Goal: Download file/media

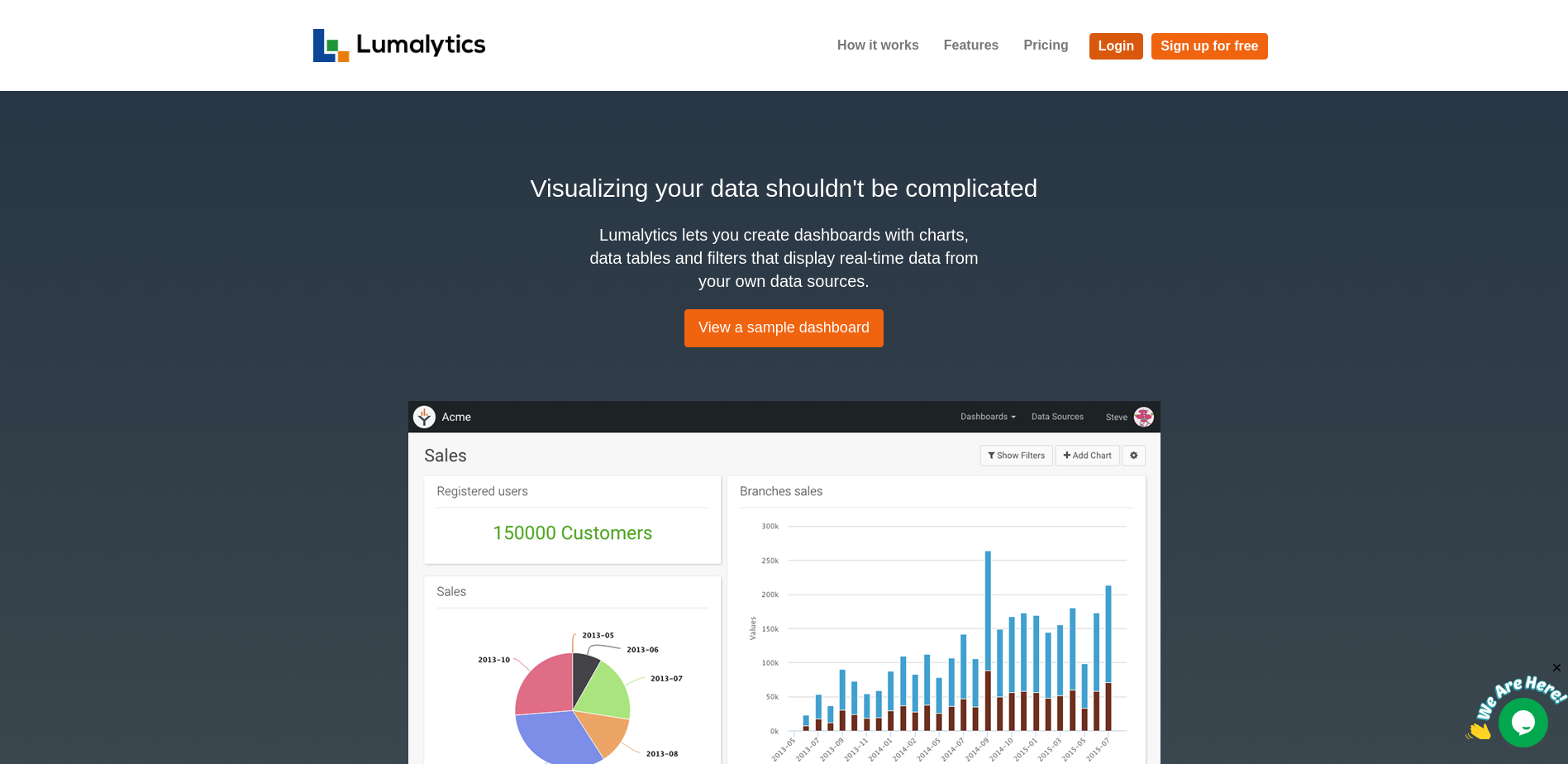
click at [1112, 42] on link "Login" at bounding box center [1117, 46] width 55 height 26
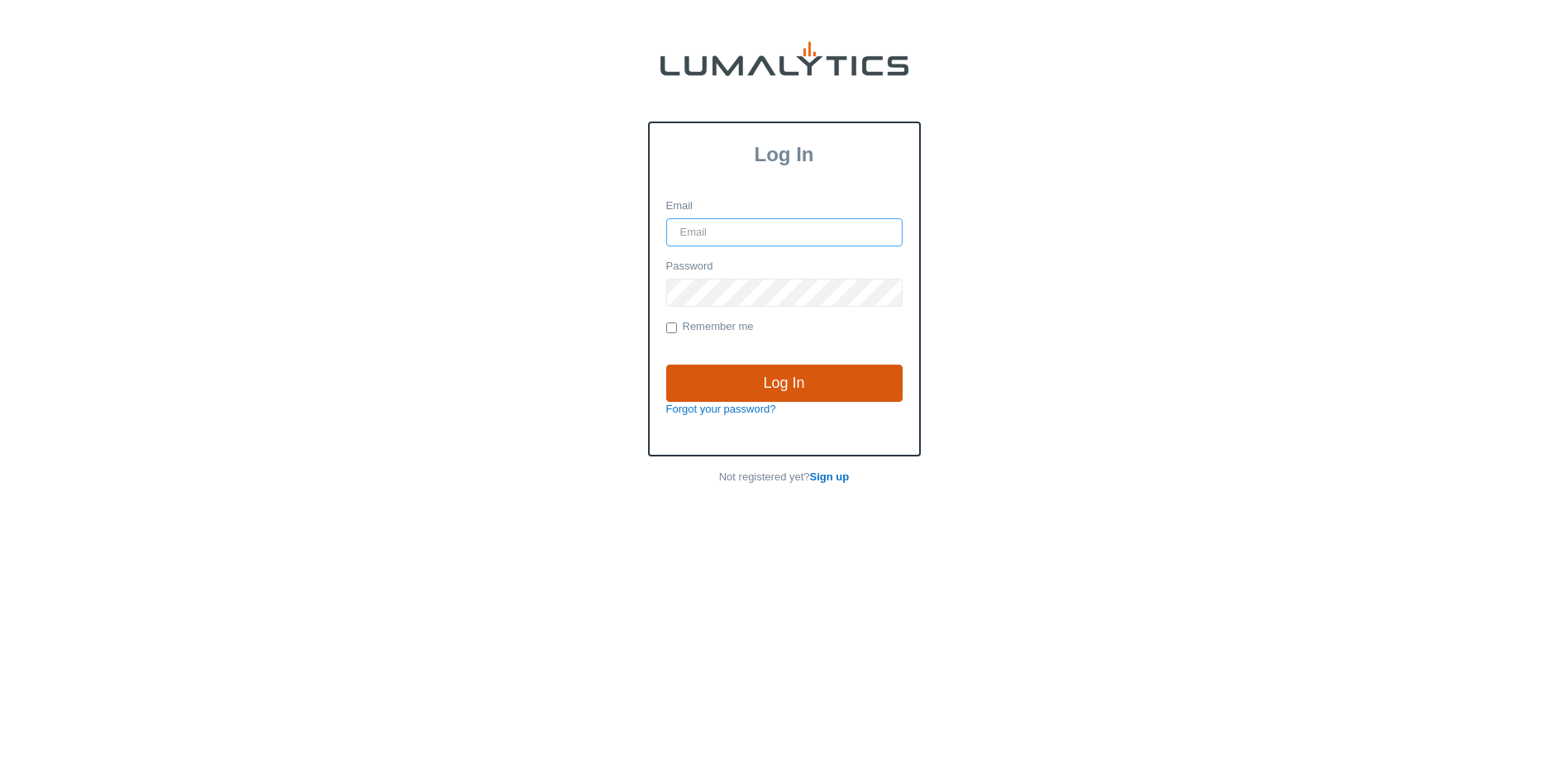
type input "brozema@valleytruckparts.com"
drag, startPoint x: 755, startPoint y: 383, endPoint x: 766, endPoint y: 379, distance: 11.7
click at [755, 383] on input "Log In" at bounding box center [784, 383] width 236 height 38
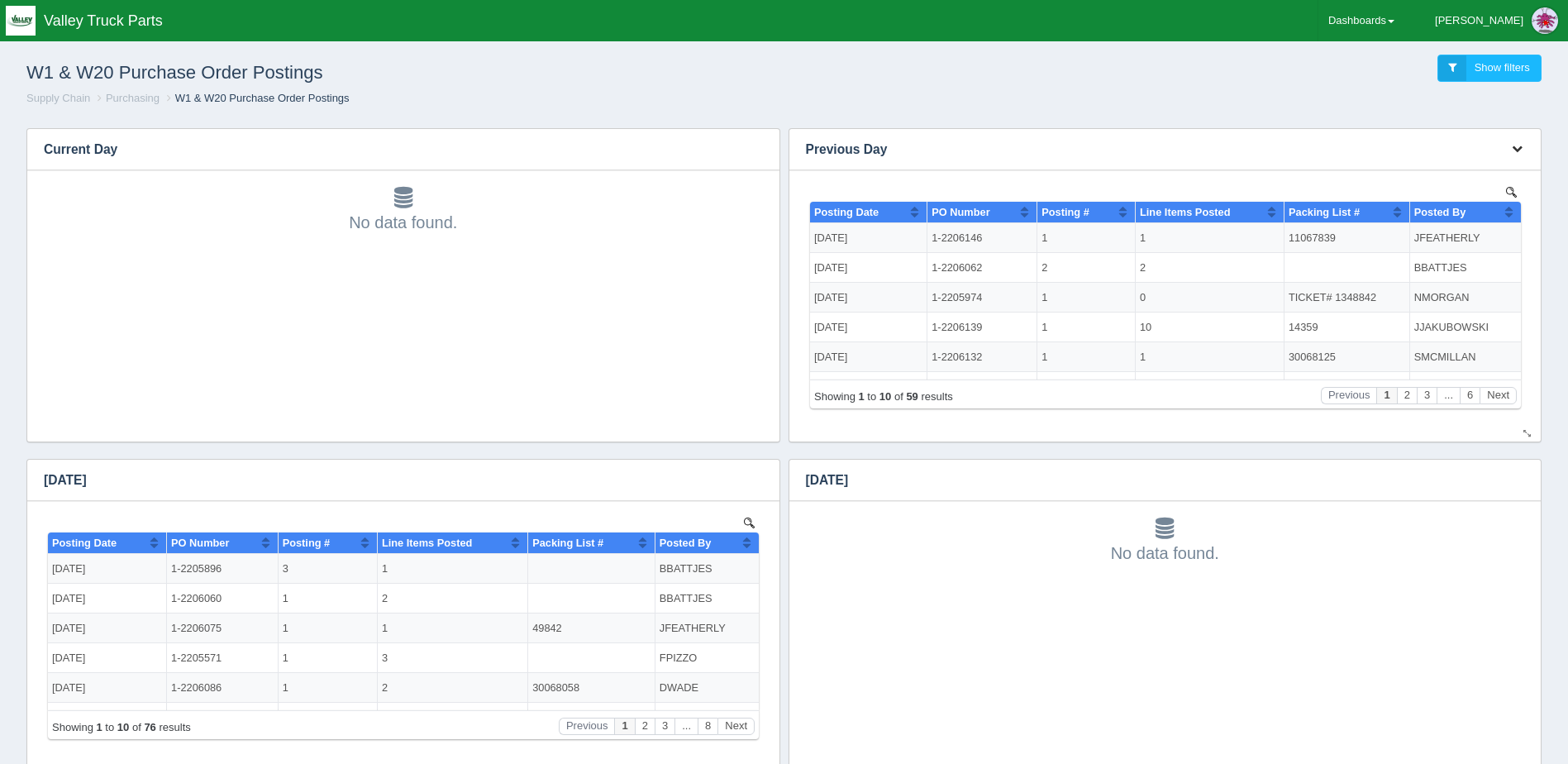
click at [1518, 150] on icon "button" at bounding box center [1517, 148] width 11 height 11
click at [1487, 165] on link "Download CSV" at bounding box center [1462, 173] width 132 height 24
